Goal: Register for event/course

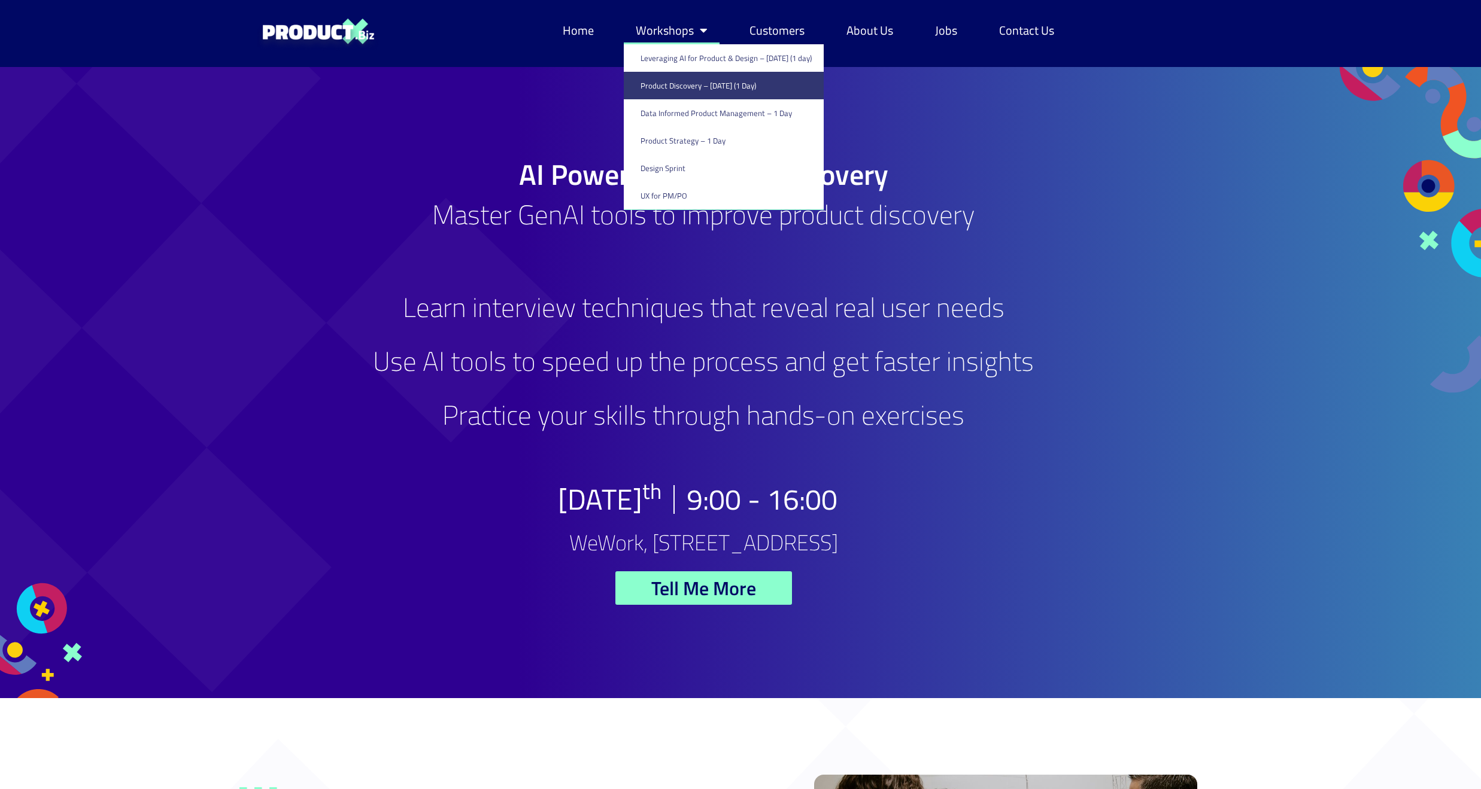
click at [643, 24] on link "Workshops" at bounding box center [672, 31] width 96 height 28
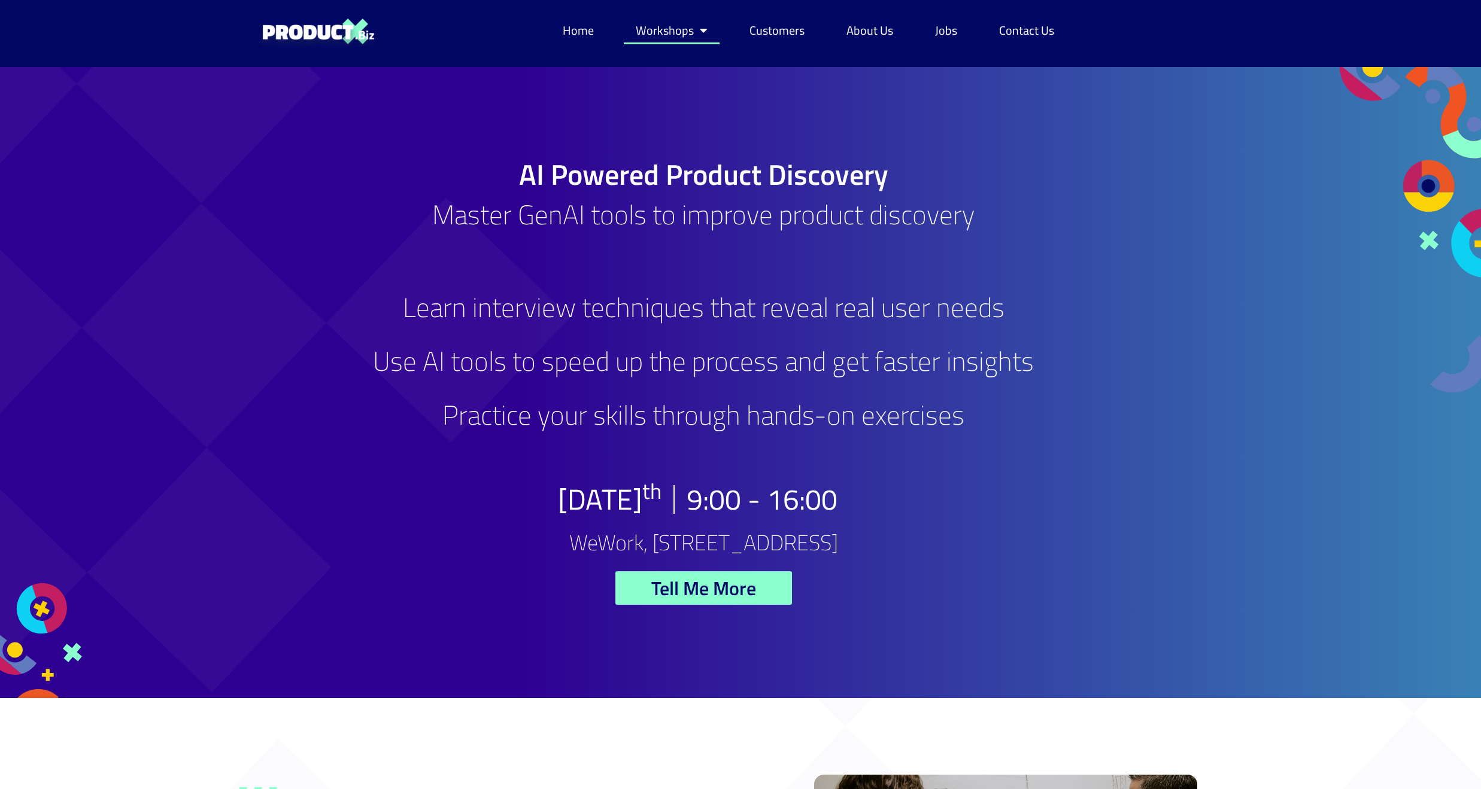
click at [665, 28] on link "Workshops" at bounding box center [672, 31] width 96 height 28
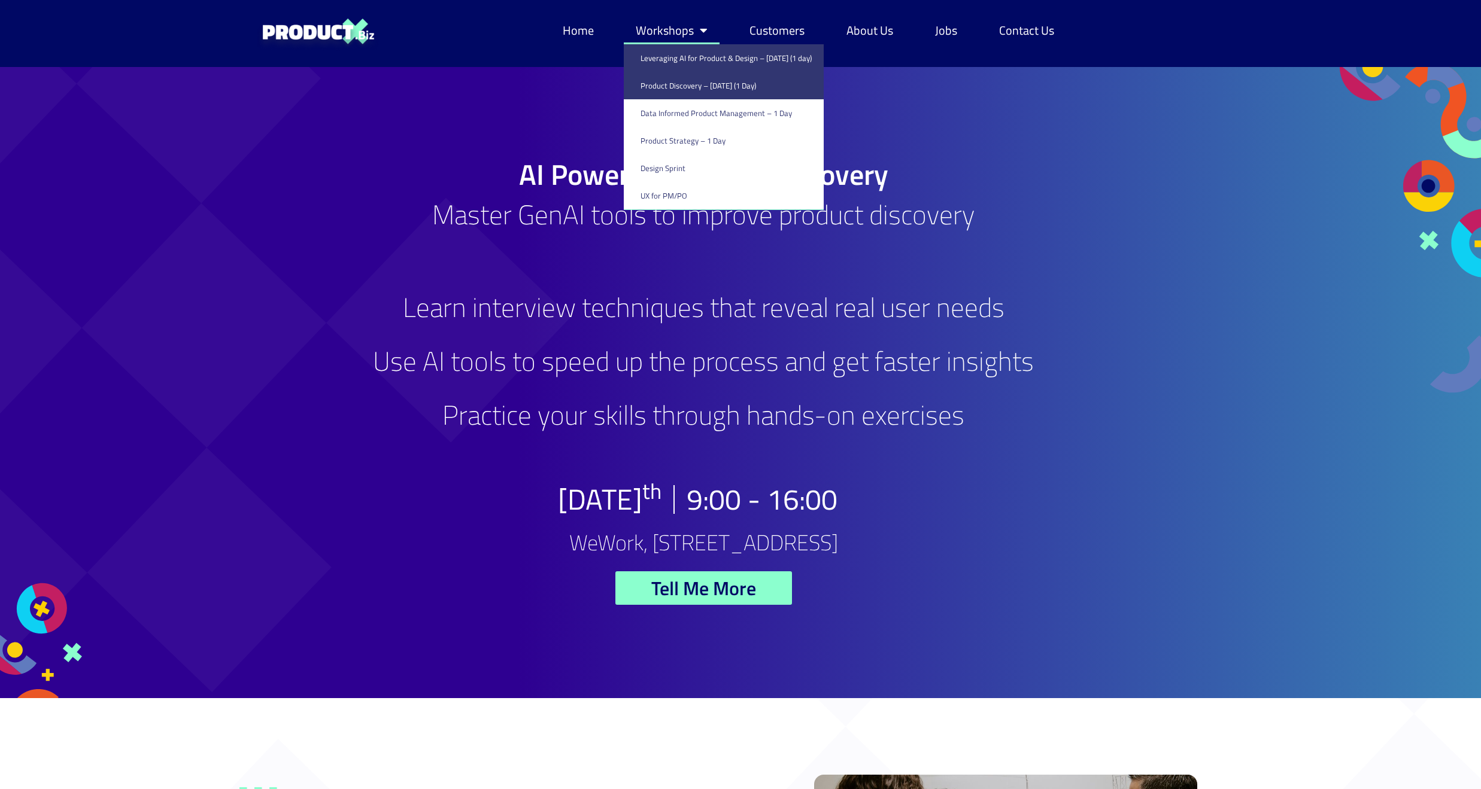
click at [676, 55] on link "Leveraging AI for Product & Design – [DATE] (1 day)" at bounding box center [724, 58] width 200 height 28
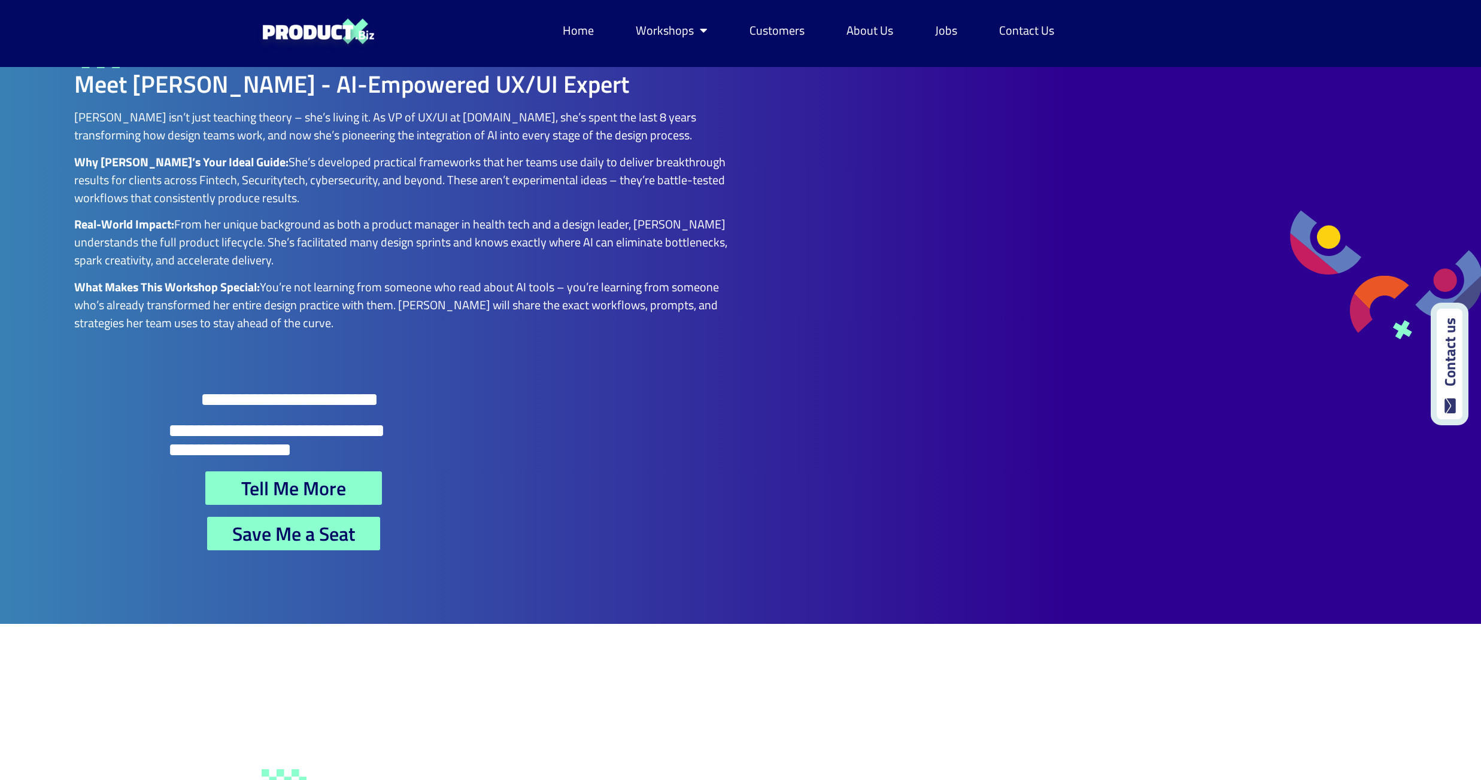
scroll to position [2813, 0]
